Goal: Find contact information: Find contact information

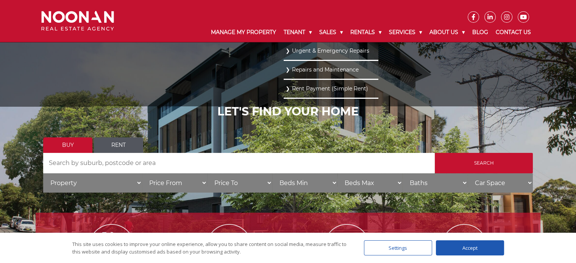
click at [295, 73] on link "Repairs and Maintenance" at bounding box center [331, 70] width 91 height 10
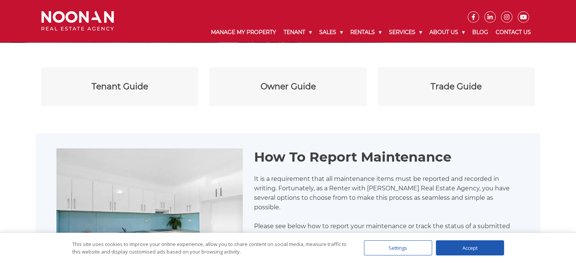
scroll to position [112, 0]
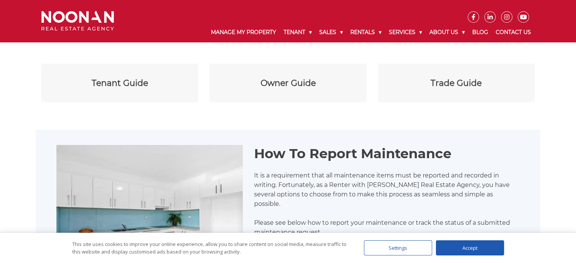
click at [464, 250] on div "Accept" at bounding box center [470, 248] width 68 height 15
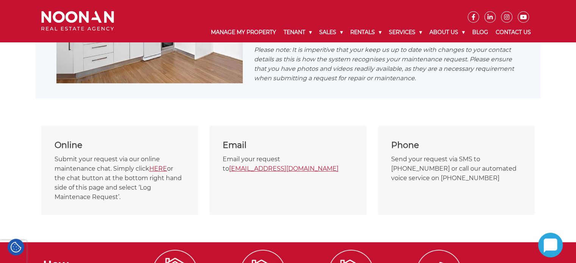
scroll to position [315, 0]
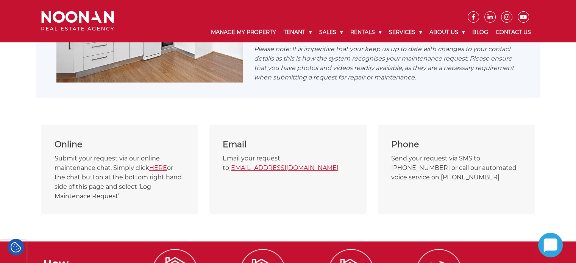
copy link "[EMAIL_ADDRESS][DOMAIN_NAME]"
drag, startPoint x: 343, startPoint y: 168, endPoint x: 230, endPoint y: 171, distance: 113.3
click at [230, 171] on p "Email your request to [EMAIL_ADDRESS][DOMAIN_NAME]" at bounding box center [288, 163] width 130 height 19
